Goal: Task Accomplishment & Management: Use online tool/utility

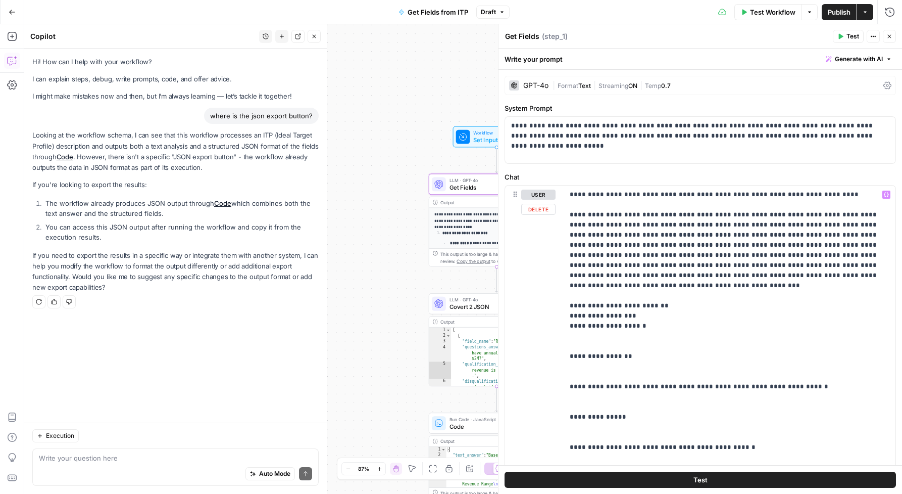
scroll to position [51, 0]
click at [875, 36] on icon "button" at bounding box center [873, 36] width 6 height 6
click at [726, 45] on header "Get Fields Get Fields ( step_1 ) Test Actions Close" at bounding box center [701, 36] width 404 height 24
click at [891, 85] on icon at bounding box center [888, 86] width 8 height 8
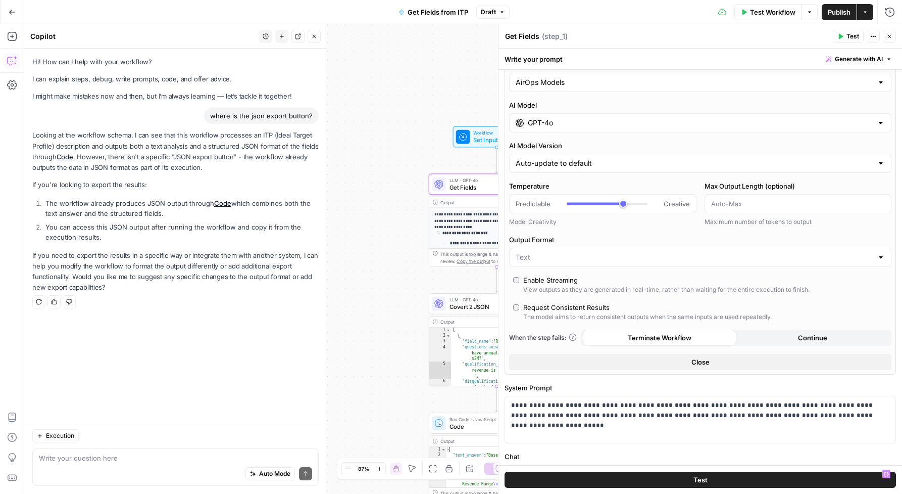
scroll to position [0, 0]
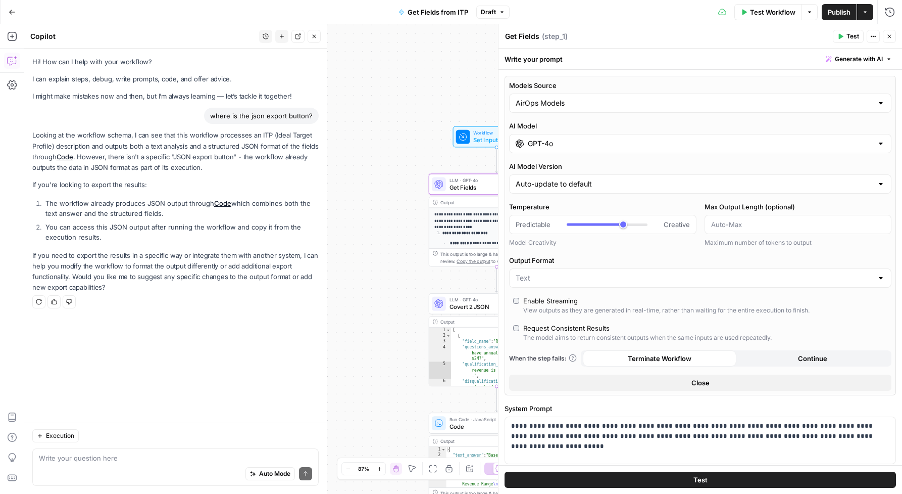
click at [755, 62] on div "Write your prompt Generate with AI" at bounding box center [701, 58] width 404 height 21
click at [891, 57] on icon "button" at bounding box center [889, 59] width 6 height 6
click at [709, 65] on div "Write your prompt Generate with AI" at bounding box center [701, 58] width 404 height 21
click at [876, 41] on button "Actions" at bounding box center [873, 36] width 13 height 13
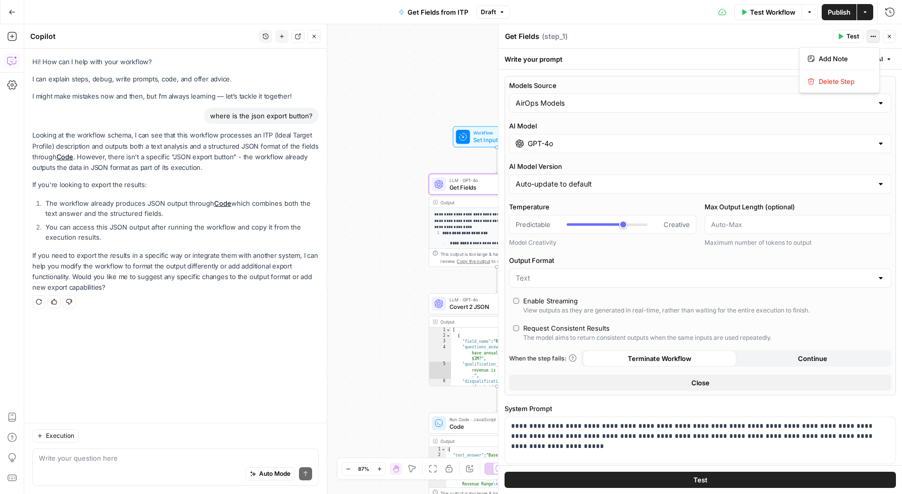
click at [875, 39] on button "Actions" at bounding box center [873, 36] width 13 height 13
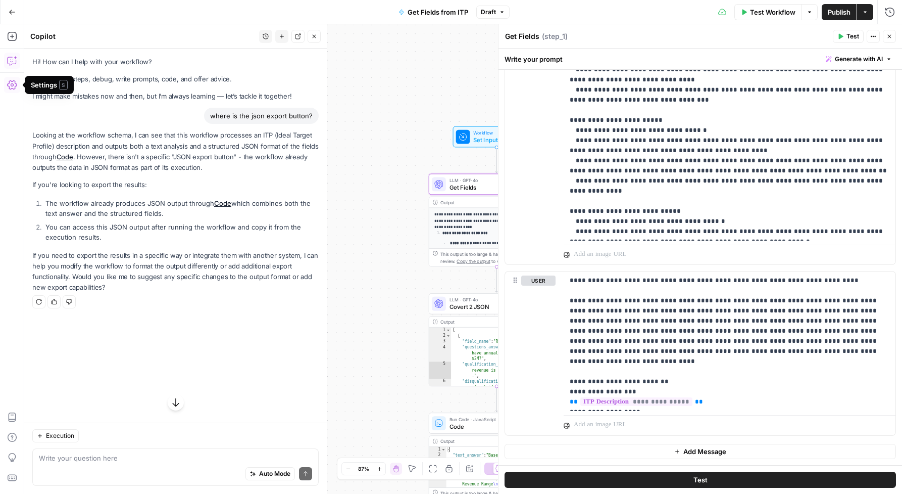
click at [9, 84] on icon "button" at bounding box center [12, 85] width 10 height 10
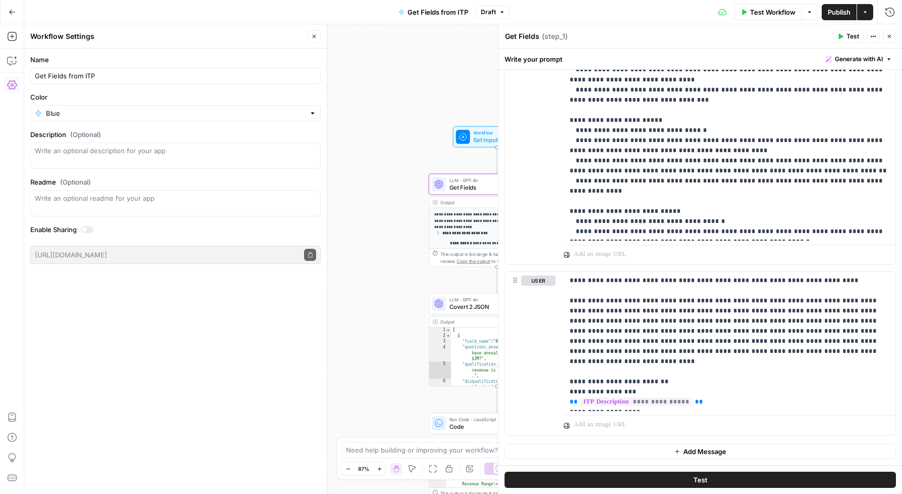
click at [9, 84] on icon "button" at bounding box center [12, 85] width 10 height 10
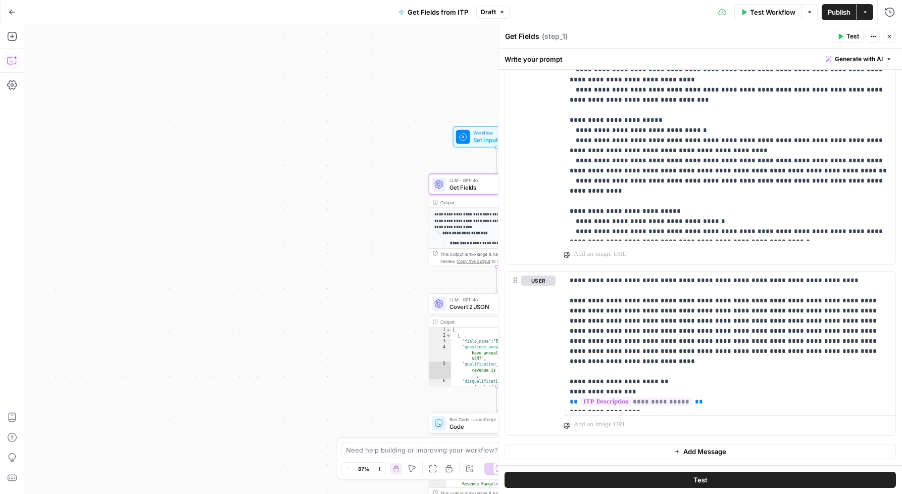
click at [12, 61] on icon "button" at bounding box center [12, 61] width 10 height 10
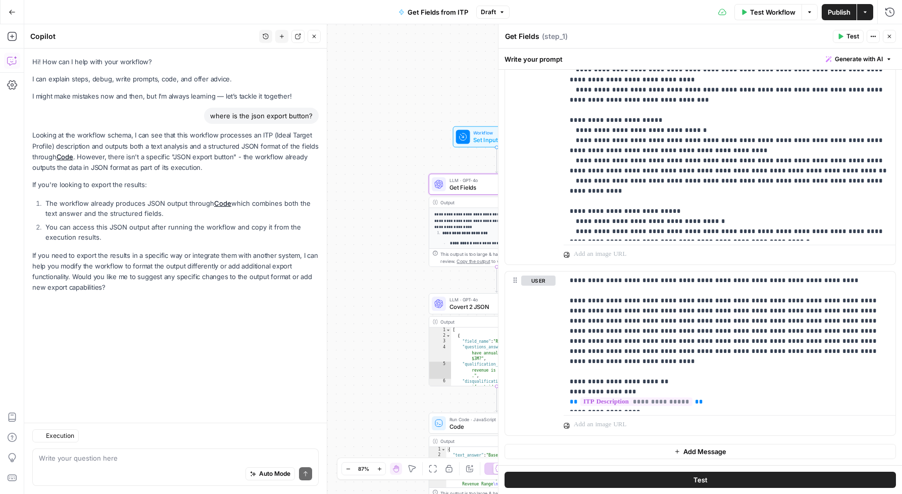
click at [12, 61] on icon "button" at bounding box center [12, 61] width 10 height 10
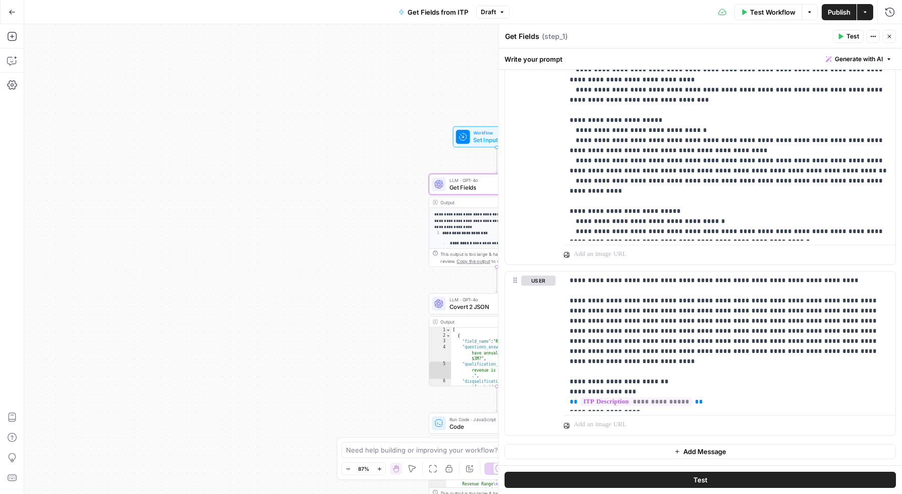
click at [9, 7] on button "Go Back" at bounding box center [12, 12] width 18 height 18
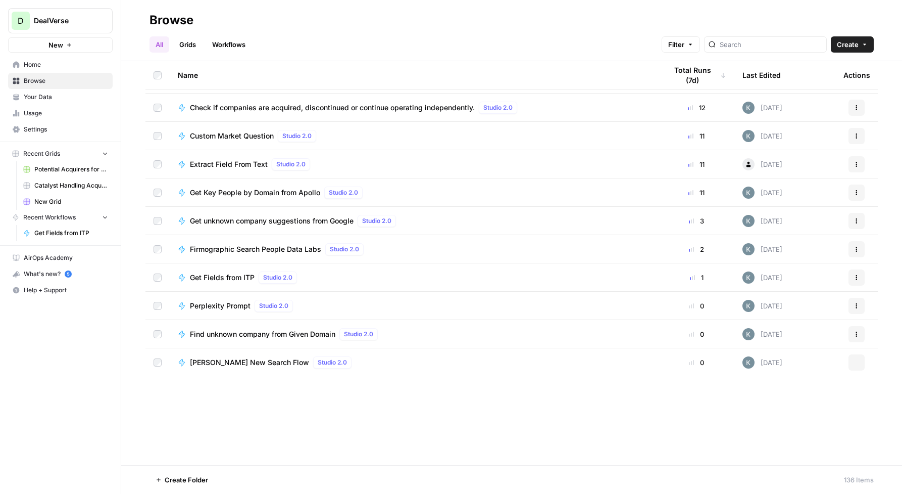
scroll to position [336, 0]
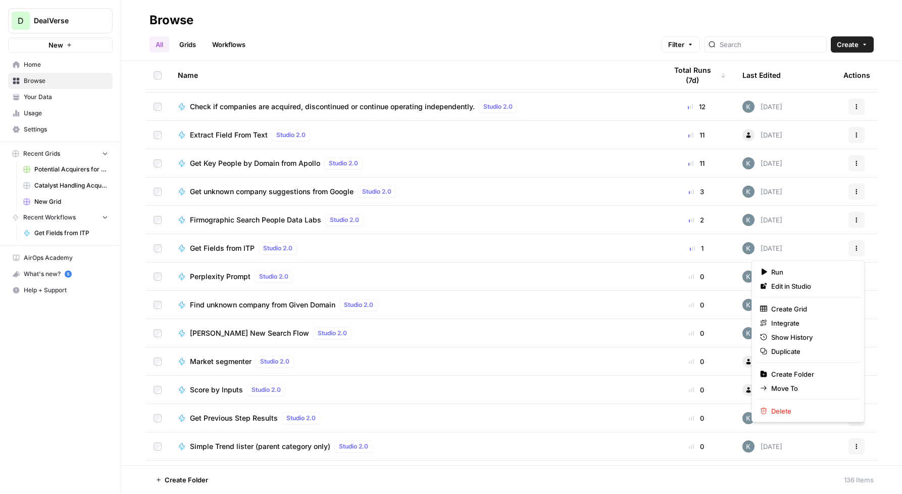
click at [862, 251] on button "Actions" at bounding box center [857, 248] width 16 height 16
click at [828, 291] on link "Edit in Studio" at bounding box center [808, 286] width 104 height 14
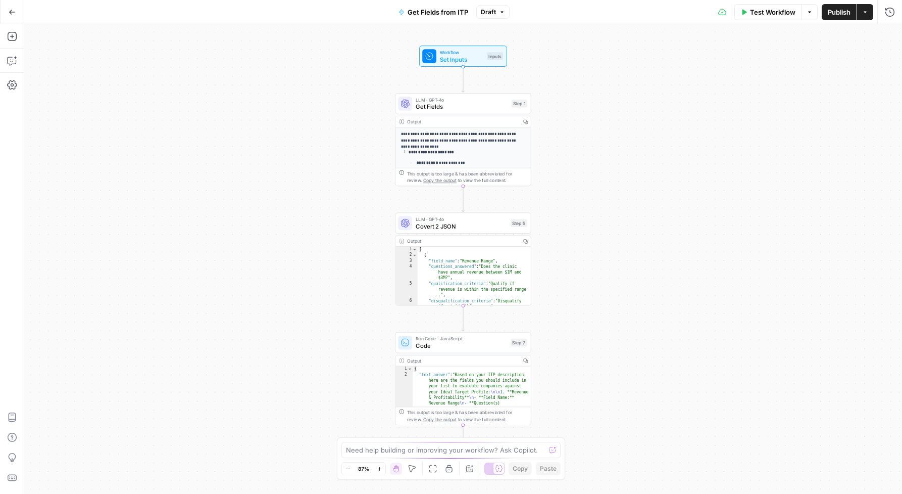
click at [502, 12] on icon "button" at bounding box center [502, 12] width 3 height 2
click at [756, 184] on div "**********" at bounding box center [463, 258] width 878 height 469
click at [812, 14] on button "Options" at bounding box center [810, 12] width 16 height 16
click at [866, 12] on icon "button" at bounding box center [865, 12] width 3 height 2
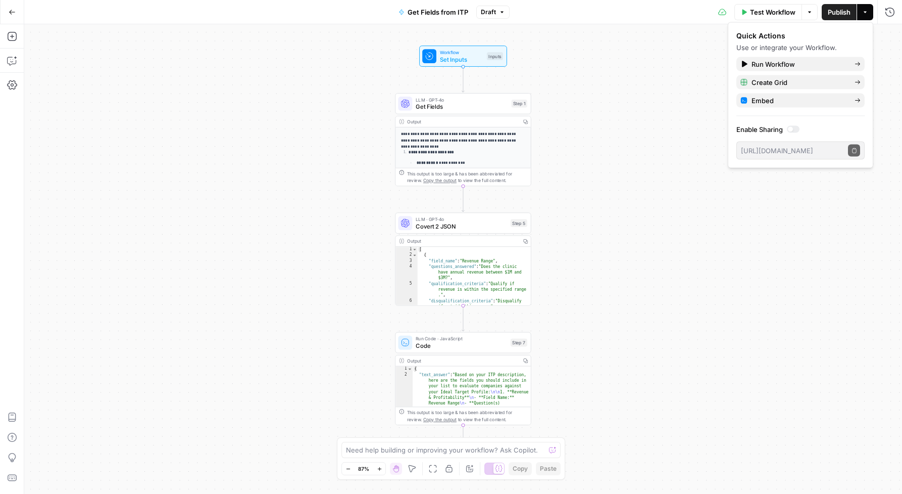
click at [866, 12] on icon "button" at bounding box center [865, 12] width 3 height 2
